Goal: Task Accomplishment & Management: Complete application form

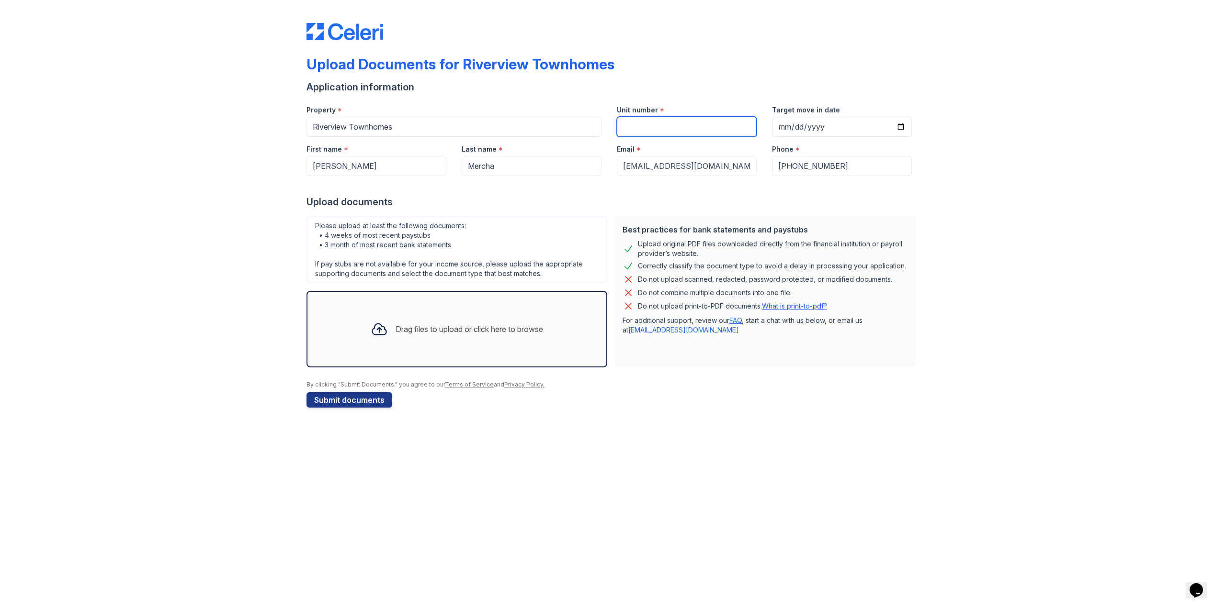
click at [618, 122] on input "Unit number" at bounding box center [687, 127] width 140 height 20
type input "Unit 506"
click at [449, 328] on div "Drag files to upload or click here to browse" at bounding box center [468, 329] width 147 height 11
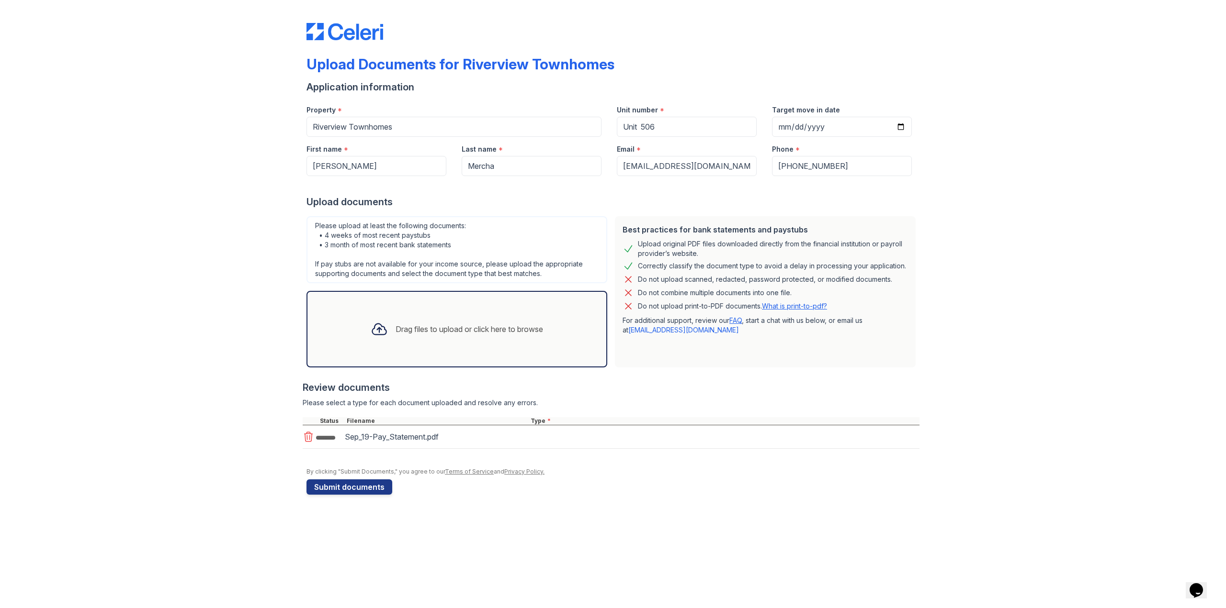
click at [410, 345] on div "Drag files to upload or click here to browse" at bounding box center [457, 329] width 188 height 33
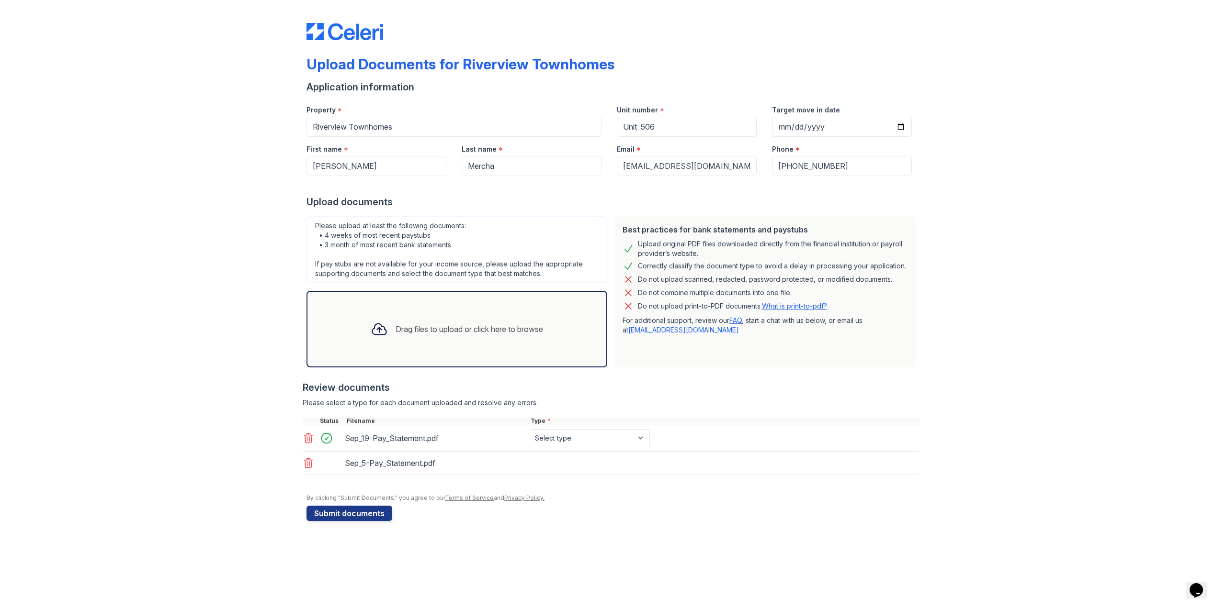
click at [399, 314] on div "Drag files to upload or click here to browse" at bounding box center [457, 329] width 188 height 33
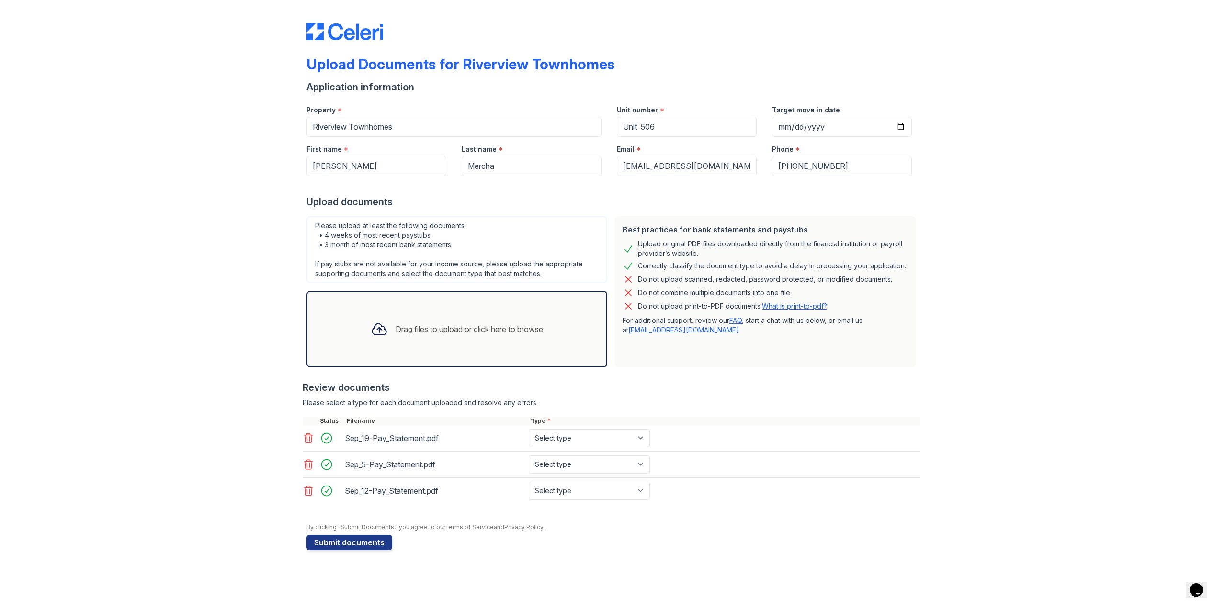
click at [458, 354] on div "Drag files to upload or click here to browse" at bounding box center [456, 329] width 301 height 77
click at [311, 516] on icon at bounding box center [308, 517] width 11 height 11
click at [383, 337] on icon at bounding box center [379, 329] width 17 height 17
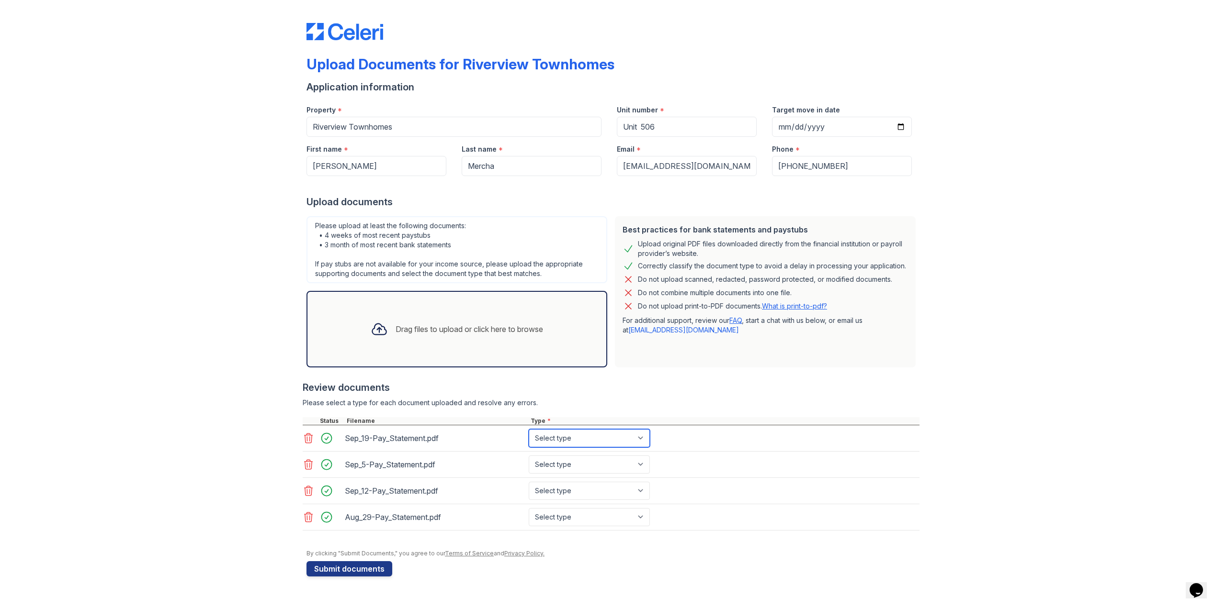
click at [576, 438] on select "Select type Paystub Bank Statement Offer Letter Tax Documents Benefit Award Let…" at bounding box center [589, 438] width 121 height 18
click at [529, 429] on select "Select type Paystub Bank Statement Offer Letter Tax Documents Benefit Award Let…" at bounding box center [589, 438] width 121 height 18
click at [570, 440] on select "Select type Paystub Bank Statement Offer Letter Tax Documents Benefit Award Let…" at bounding box center [589, 438] width 121 height 18
select select "bank_statement"
click at [529, 429] on select "Select type Paystub Bank Statement Offer Letter Tax Documents Benefit Award Let…" at bounding box center [589, 438] width 121 height 18
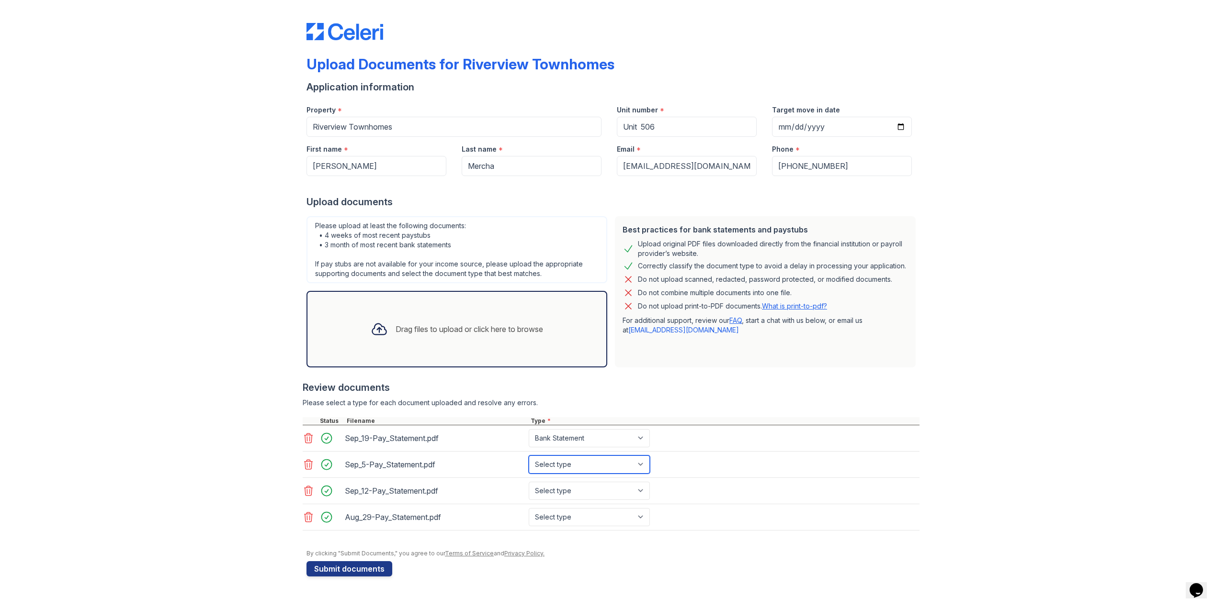
click at [574, 468] on select "Select type Paystub Bank Statement Offer Letter Tax Documents Benefit Award Let…" at bounding box center [589, 465] width 121 height 18
select select "bank_statement"
click at [529, 456] on select "Select type Paystub Bank Statement Offer Letter Tax Documents Benefit Award Let…" at bounding box center [589, 465] width 121 height 18
click at [573, 493] on select "Select type Paystub Bank Statement Offer Letter Tax Documents Benefit Award Let…" at bounding box center [589, 491] width 121 height 18
select select "paystub"
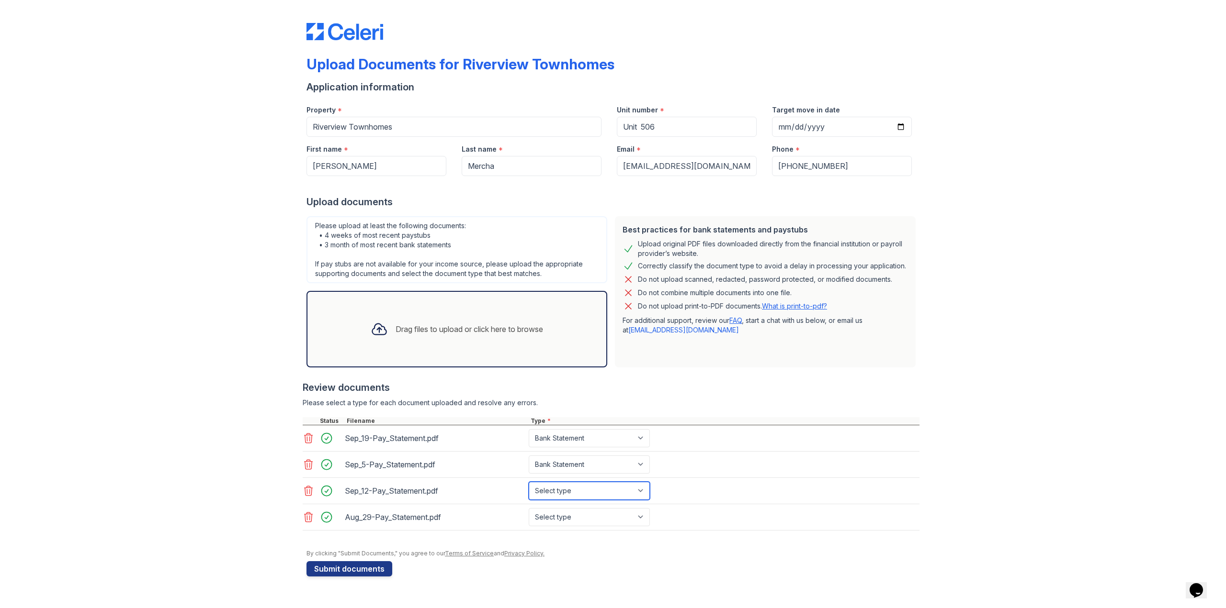
click at [529, 482] on select "Select type Paystub Bank Statement Offer Letter Tax Documents Benefit Award Let…" at bounding box center [589, 491] width 121 height 18
click at [562, 520] on select "Select type Paystub Bank Statement Offer Letter Tax Documents Benefit Award Let…" at bounding box center [589, 517] width 121 height 18
select select "bank_statement"
click at [529, 508] on select "Select type Paystub Bank Statement Offer Letter Tax Documents Benefit Award Let…" at bounding box center [589, 517] width 121 height 18
click at [566, 511] on select "Select type Paystub Bank Statement Offer Letter Tax Documents Benefit Award Let…" at bounding box center [589, 517] width 121 height 18
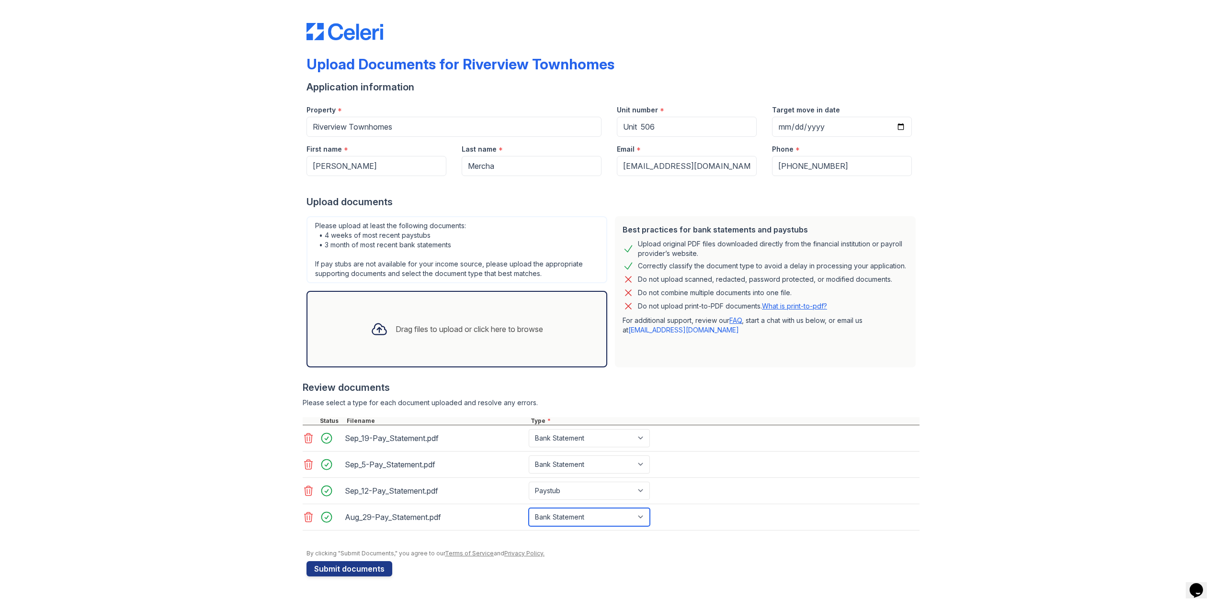
click at [529, 508] on select "Select type Paystub Bank Statement Offer Letter Tax Documents Benefit Award Let…" at bounding box center [589, 517] width 121 height 18
click at [577, 483] on select "Select type Paystub Bank Statement Offer Letter Tax Documents Benefit Award Let…" at bounding box center [589, 491] width 121 height 18
select select "bank_statement"
click at [529, 482] on select "Select type Paystub Bank Statement Offer Letter Tax Documents Benefit Award Let…" at bounding box center [589, 491] width 121 height 18
click at [791, 130] on input "Target move in date" at bounding box center [842, 127] width 140 height 20
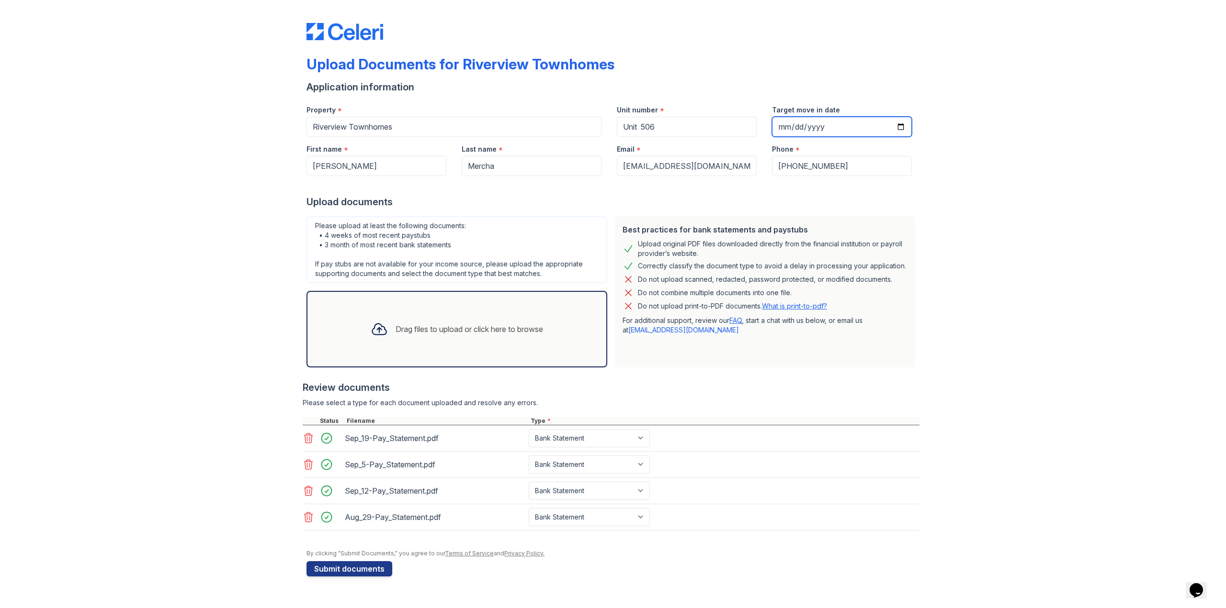
click at [789, 128] on input "Target move in date" at bounding box center [842, 127] width 140 height 20
type input "[PHONE_NUMBER]"
type input "[DATE]"
click at [980, 224] on div "Upload Documents for Riverview Townhomes Application information Property * [GE…" at bounding box center [612, 298] width 1195 height 596
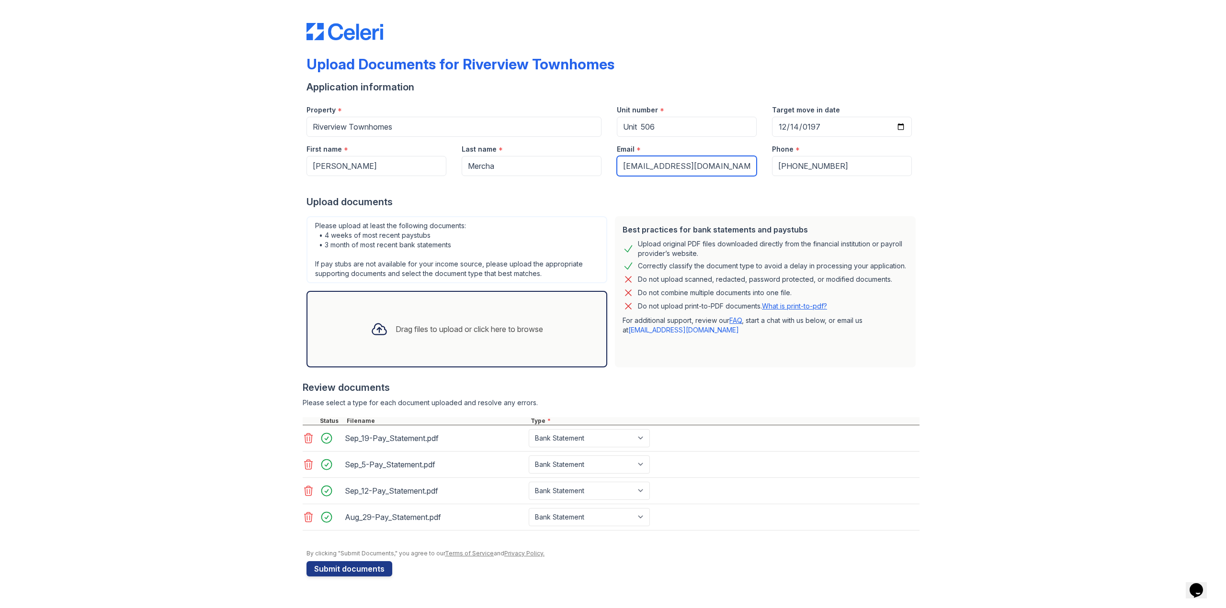
click at [670, 165] on input "[EMAIL_ADDRESS][DOMAIN_NAME]" at bounding box center [687, 166] width 140 height 20
click at [573, 256] on div "Please upload at least the following documents: • 4 weeks of most recent paystu…" at bounding box center [456, 249] width 301 height 67
click at [351, 564] on button "Submit documents" at bounding box center [349, 569] width 86 height 15
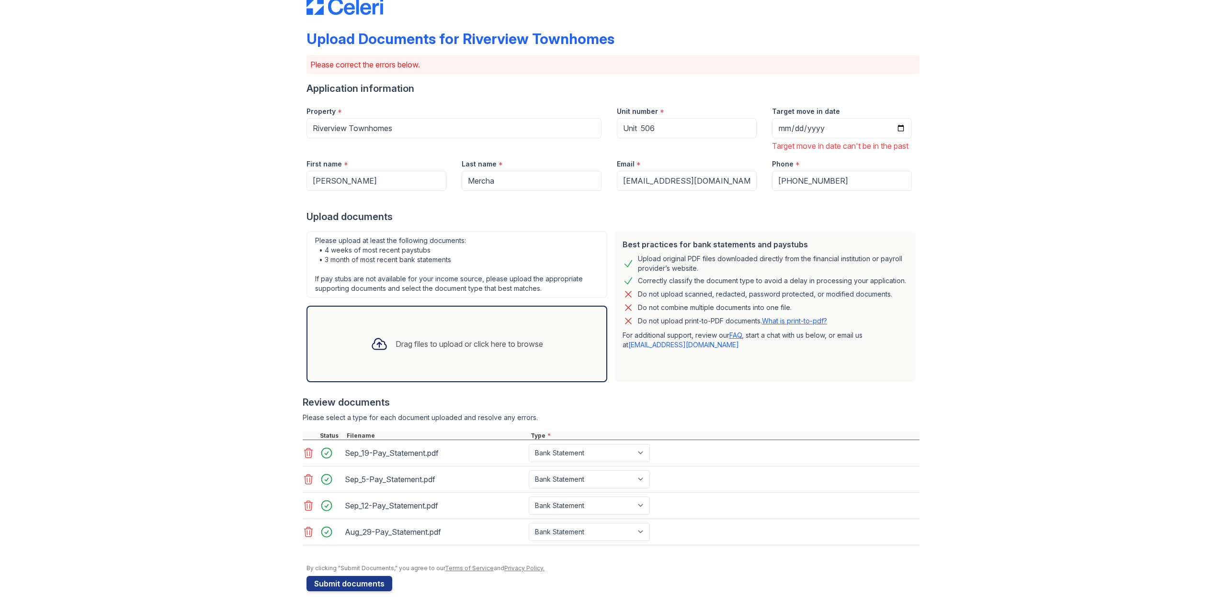
scroll to position [39, 0]
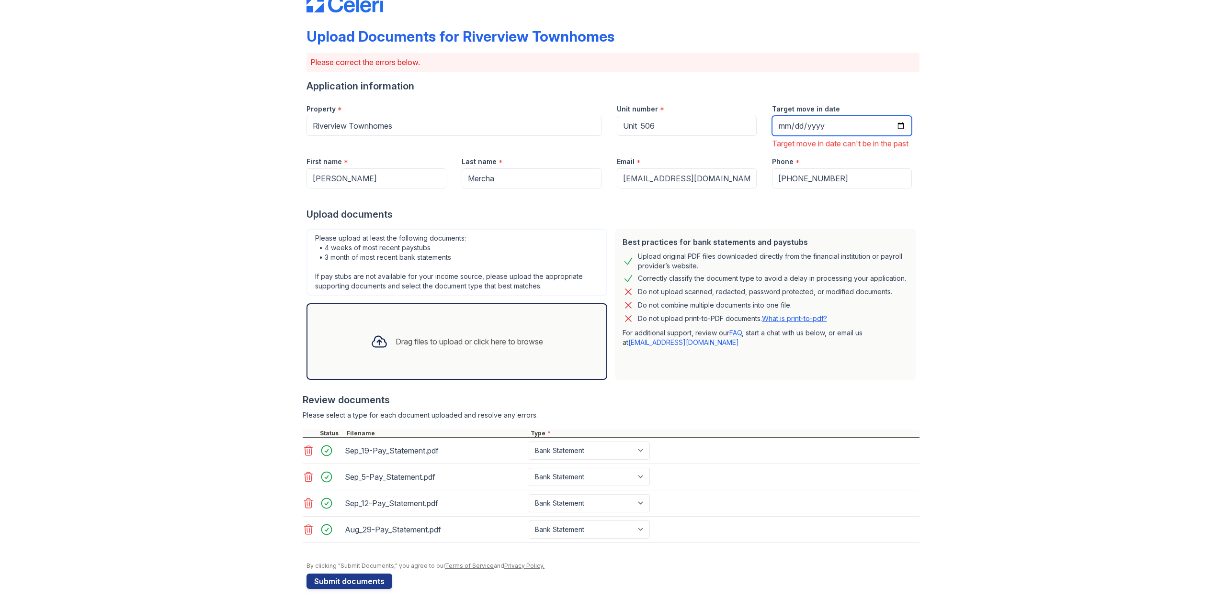
click at [821, 116] on input "[DATE]" at bounding box center [842, 126] width 140 height 20
click at [814, 116] on input "[DATE]" at bounding box center [842, 126] width 140 height 20
click at [813, 116] on input "[DATE]" at bounding box center [842, 126] width 140 height 20
click at [905, 116] on input "[DATE]" at bounding box center [842, 126] width 140 height 20
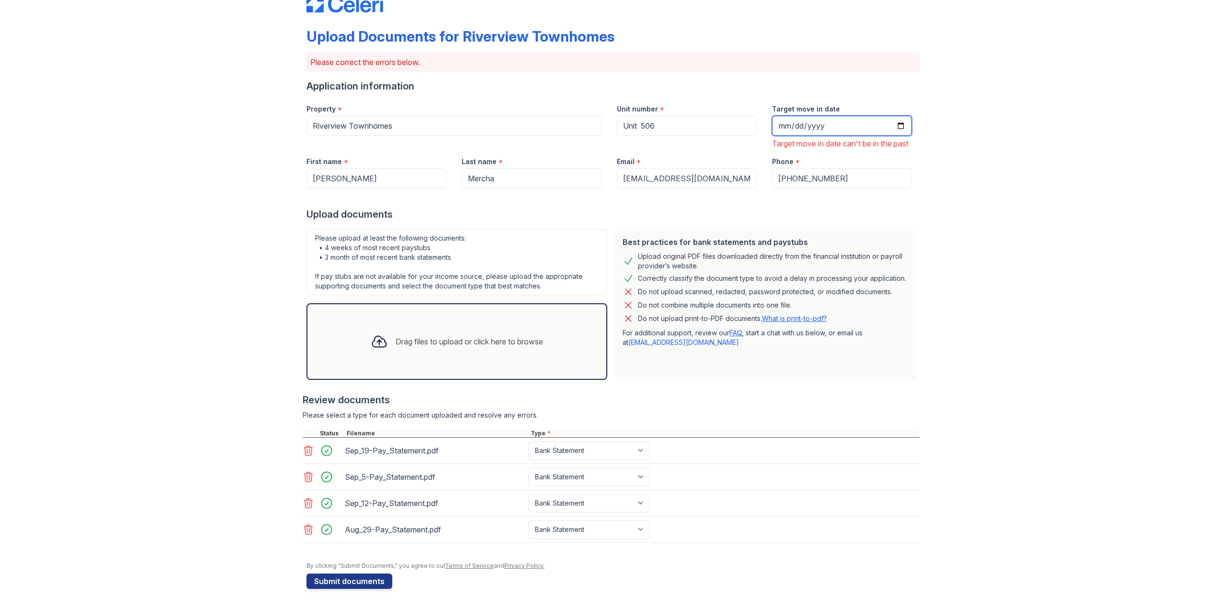
click at [895, 116] on input "[DATE]" at bounding box center [842, 126] width 140 height 20
type input "[DATE]"
drag, startPoint x: 360, startPoint y: 592, endPoint x: 360, endPoint y: 587, distance: 5.3
click at [360, 591] on div "Upload Documents for Riverview Townhomes Please correct the errors below. Appli…" at bounding box center [612, 284] width 613 height 617
click at [364, 582] on button "Submit documents" at bounding box center [349, 581] width 86 height 15
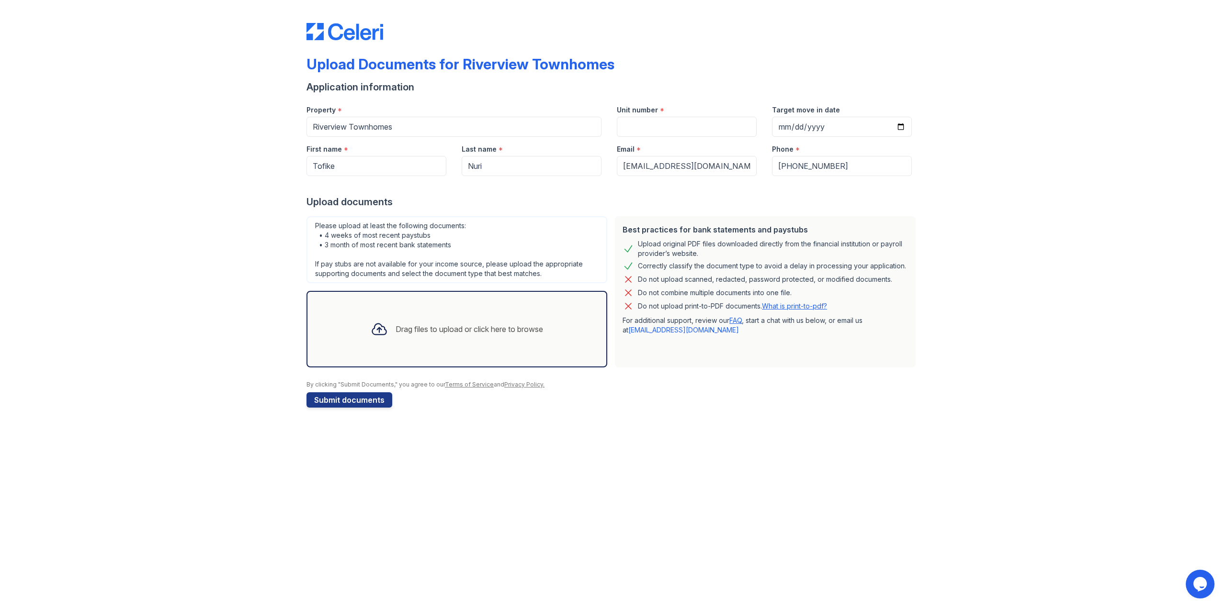
click at [395, 324] on div "Drag files to upload or click here to browse" at bounding box center [468, 329] width 147 height 11
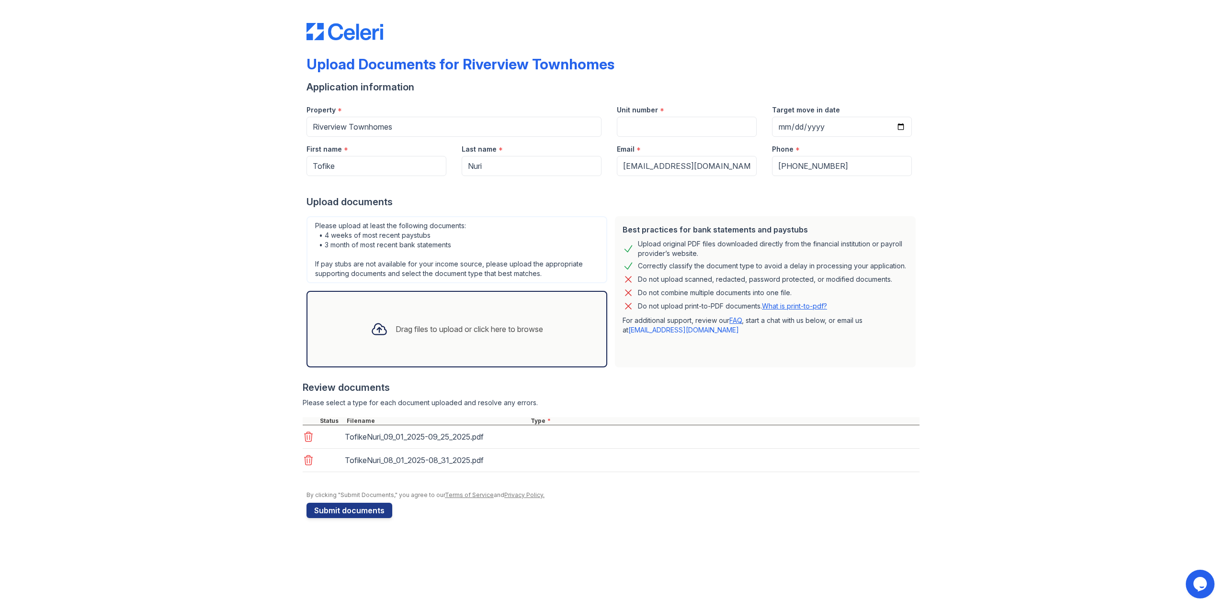
click at [431, 334] on div "Drag files to upload or click here to browse" at bounding box center [468, 329] width 147 height 11
